Goal: Find contact information: Find contact information

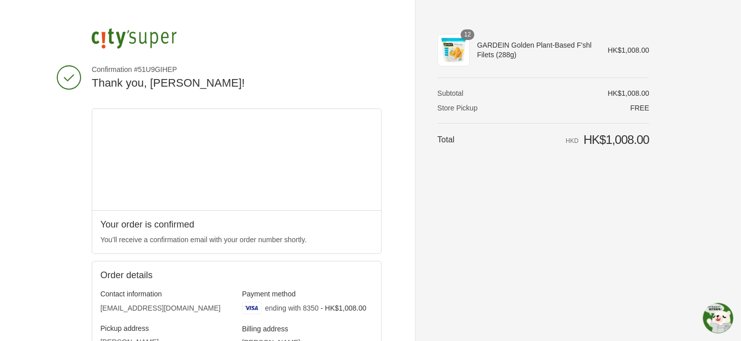
scroll to position [152, 0]
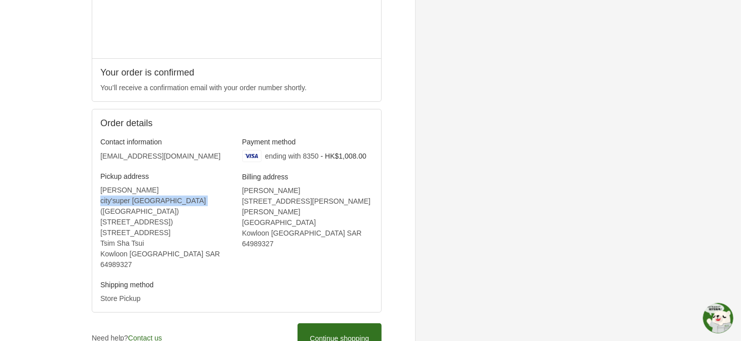
drag, startPoint x: 100, startPoint y: 198, endPoint x: 189, endPoint y: 201, distance: 89.2
click at [189, 201] on address "SHEK [PERSON_NAME][GEOGRAPHIC_DATA] [GEOGRAPHIC_DATA] ([STREET_ADDRESS]舖) [STRE…" at bounding box center [165, 227] width 131 height 85
copy address "city'super [GEOGRAPHIC_DATA]"
drag, startPoint x: 100, startPoint y: 219, endPoint x: 214, endPoint y: 254, distance: 118.8
click at [214, 254] on address "SHEK [PERSON_NAME][GEOGRAPHIC_DATA] [GEOGRAPHIC_DATA] ([STREET_ADDRESS]舖) [STRE…" at bounding box center [165, 227] width 131 height 85
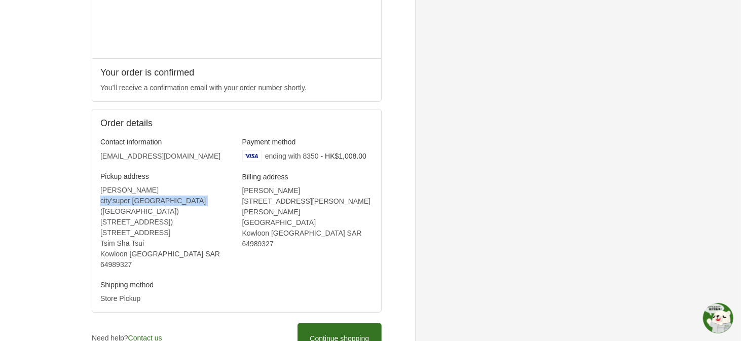
copy address "[STREET_ADDRESS]) [STREET_ADDRESS]舖"
click at [180, 239] on address "SHEK [PERSON_NAME][GEOGRAPHIC_DATA] [GEOGRAPHIC_DATA] ([STREET_ADDRESS]舖) [STRE…" at bounding box center [165, 227] width 131 height 85
drag, startPoint x: 171, startPoint y: 241, endPoint x: 96, endPoint y: 220, distance: 77.5
click at [96, 220] on div "Contact information [EMAIL_ADDRESS][DOMAIN_NAME] Pickup address SHEK [PERSON_NA…" at bounding box center [236, 220] width 289 height 183
copy address "[STREET_ADDRESS])"
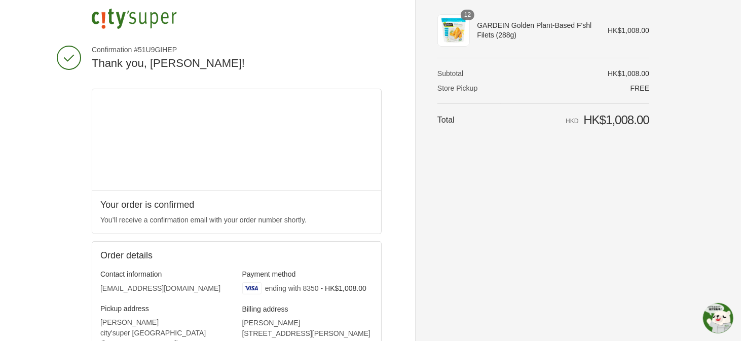
scroll to position [0, 0]
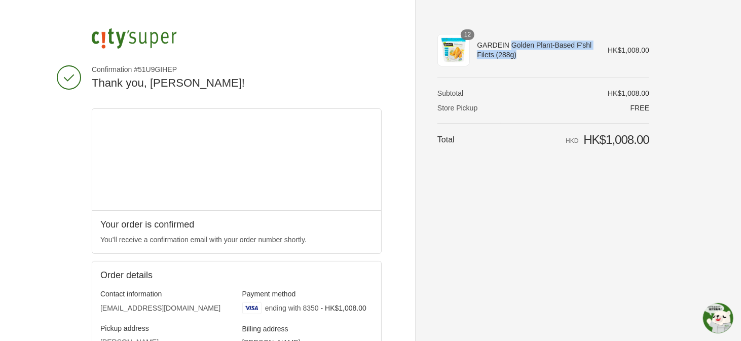
drag, startPoint x: 510, startPoint y: 45, endPoint x: 520, endPoint y: 58, distance: 16.9
click at [520, 58] on span "GARDEIN Golden Plant-Based F'shl Filets (288g)" at bounding box center [535, 50] width 117 height 18
copy span "Golden Plant-Based F'shl Filets (288g)"
click at [493, 211] on div "Shopping cart Product image Description Quantity Price 12 GARDEIN Golden Plant-…" at bounding box center [543, 170] width 212 height 284
click at [144, 35] on img at bounding box center [134, 38] width 85 height 20
